Goal: Obtain resource: Download file/media

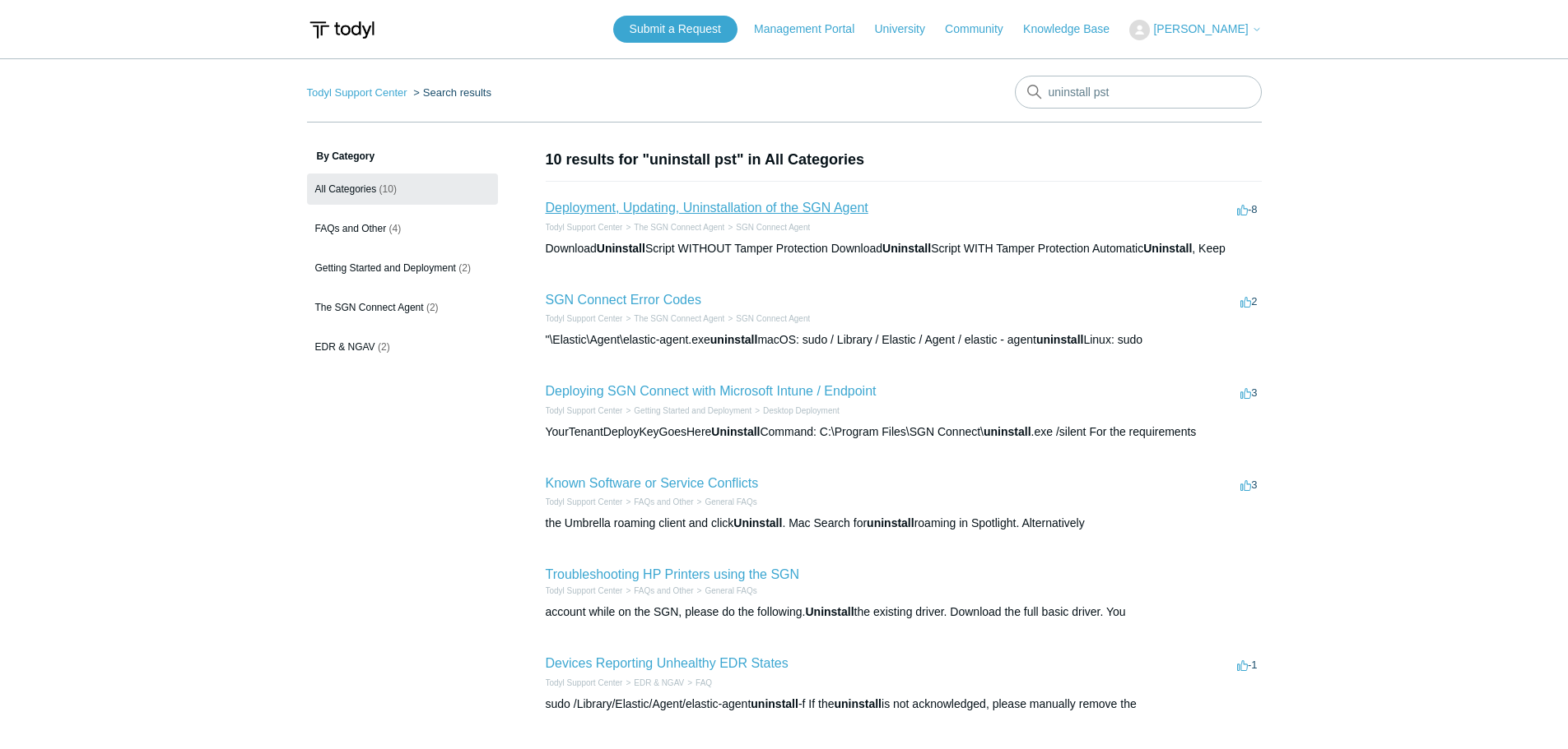
click at [681, 208] on link "Deployment, Updating, Uninstallation of the SGN Agent" at bounding box center [706, 208] width 323 height 14
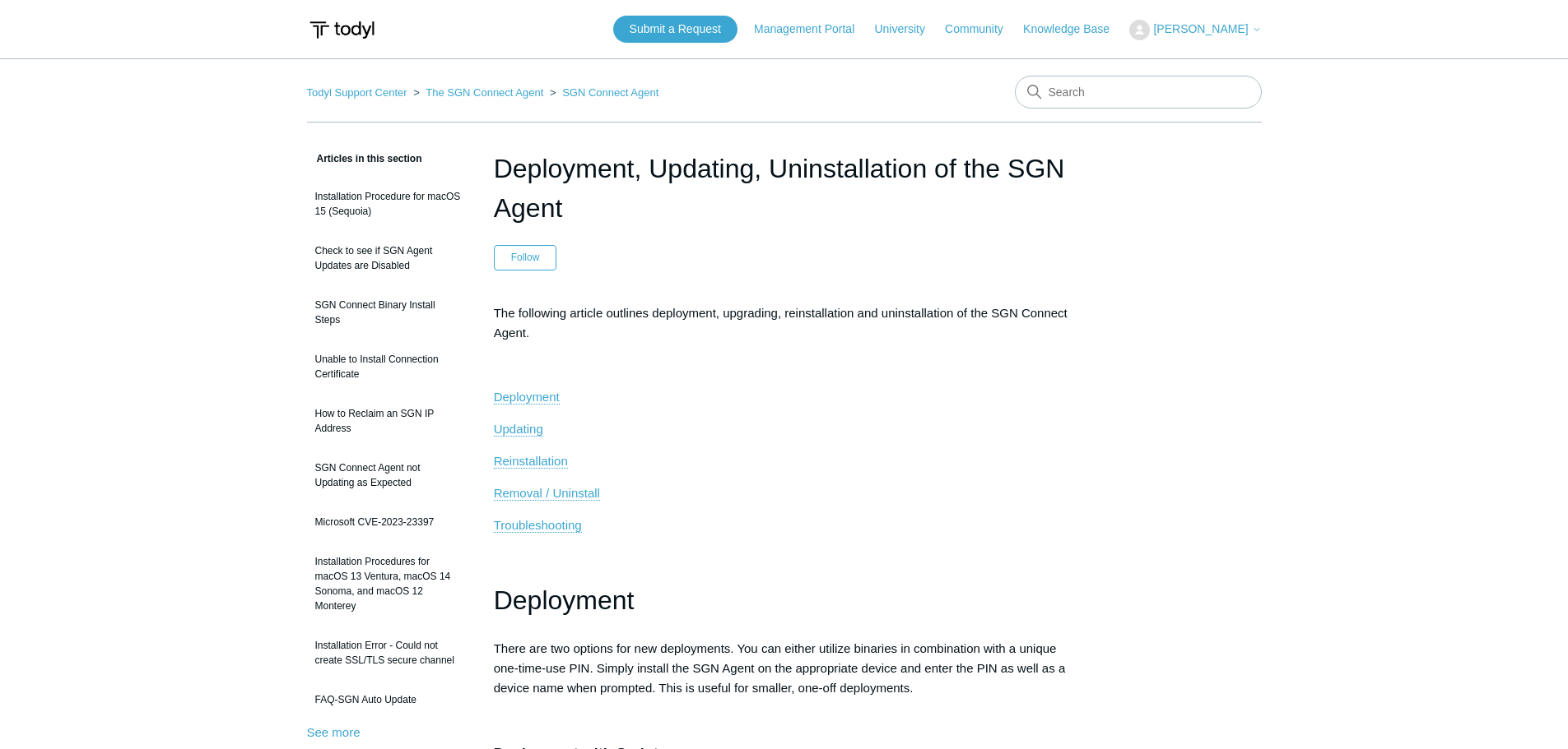
scroll to position [329, 0]
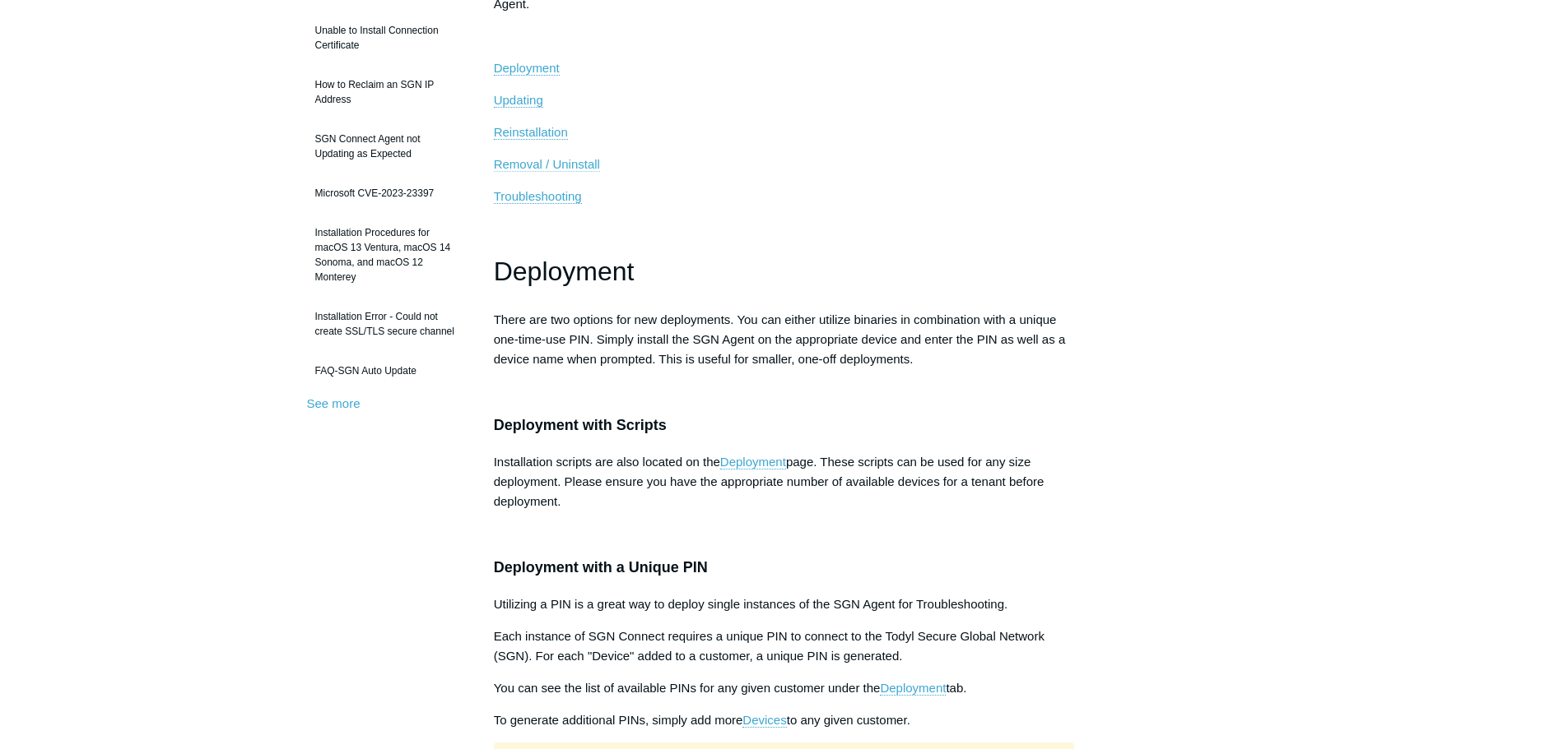
click at [531, 165] on span "Removal / Uninstall" at bounding box center [546, 164] width 106 height 14
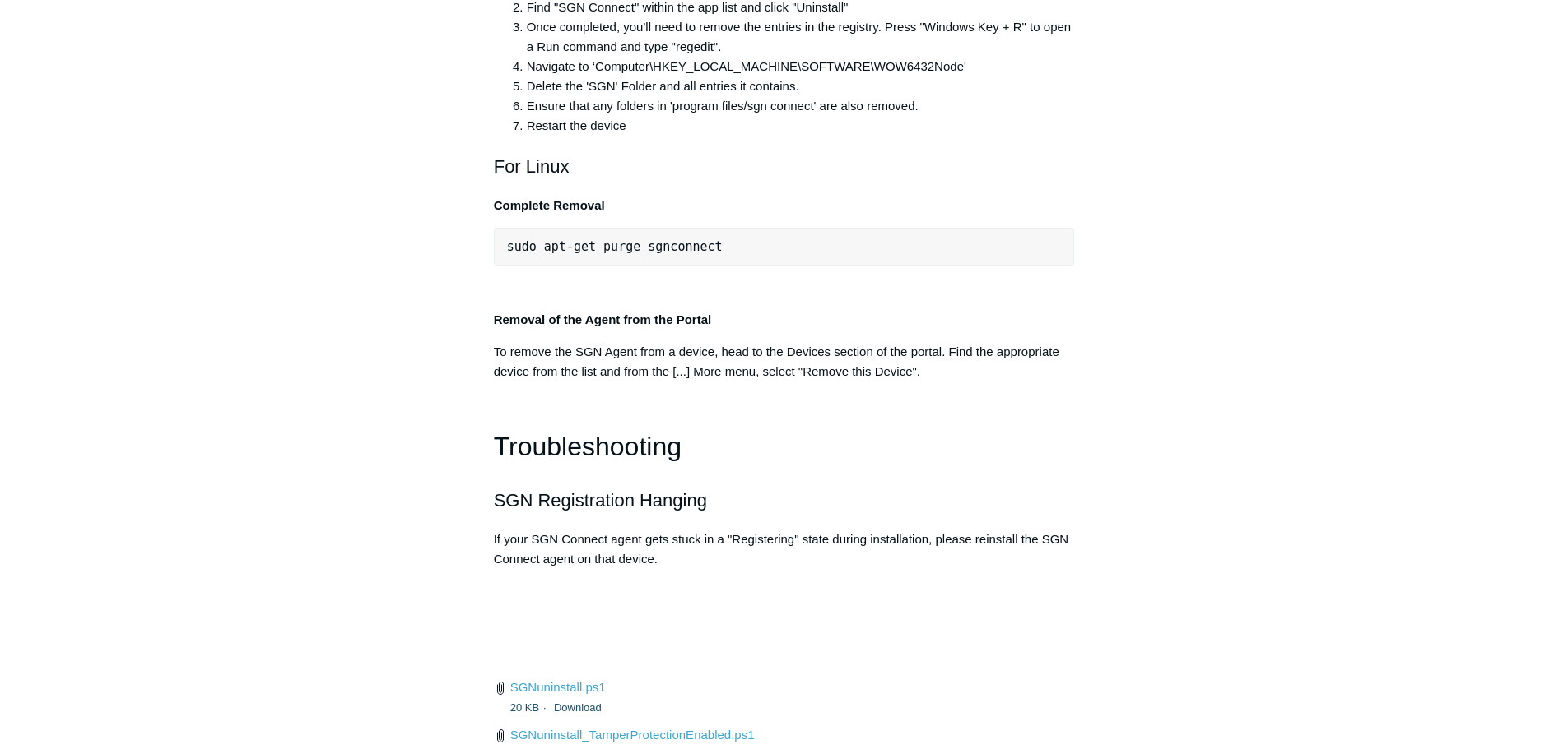
scroll to position [3529, 0]
